Goal: Use online tool/utility: Utilize a website feature to perform a specific function

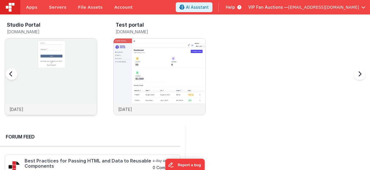
scroll to position [67, 0]
click at [78, 60] on img at bounding box center [51, 84] width 92 height 92
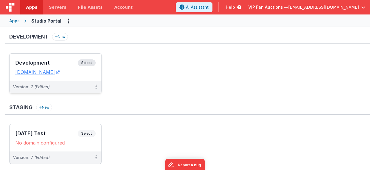
click at [68, 62] on h3 "Development" at bounding box center [46, 63] width 62 height 6
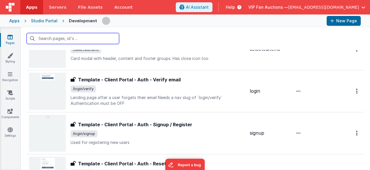
scroll to position [604, 0]
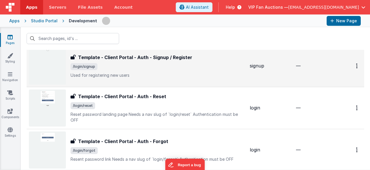
click at [163, 61] on div "Template - Client Portal - Auth - Signup / Register Template - Client Portal - …" at bounding box center [158, 66] width 175 height 24
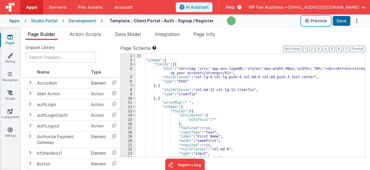
click at [318, 22] on button "Preview" at bounding box center [316, 20] width 29 height 9
